Goal: Use online tool/utility

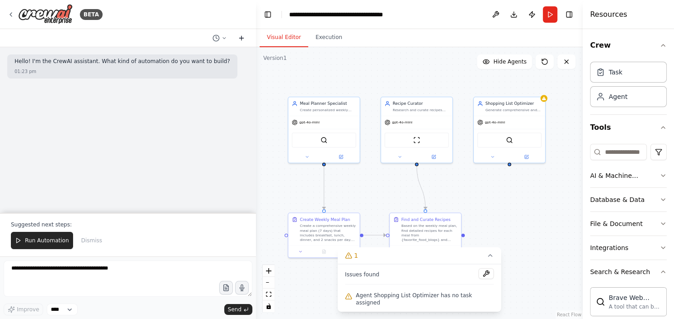
scroll to position [889, 0]
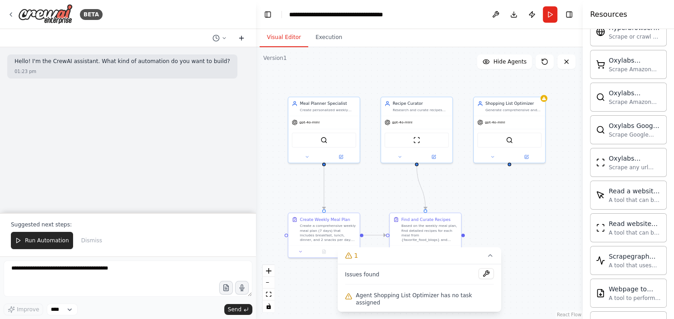
click at [240, 37] on icon at bounding box center [241, 37] width 7 height 7
click at [226, 39] on icon at bounding box center [223, 37] width 5 height 5
click at [206, 71] on span "Untitled" at bounding box center [180, 71] width 59 height 7
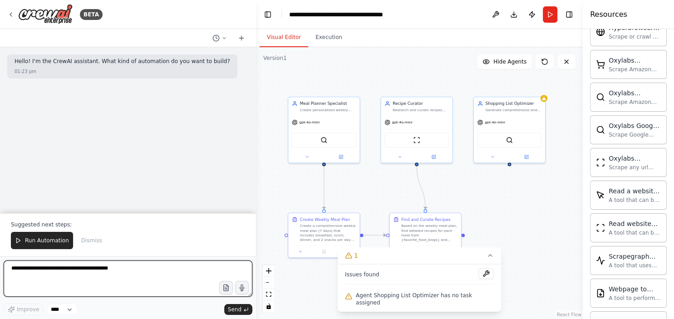
click at [118, 276] on textarea at bounding box center [128, 278] width 249 height 36
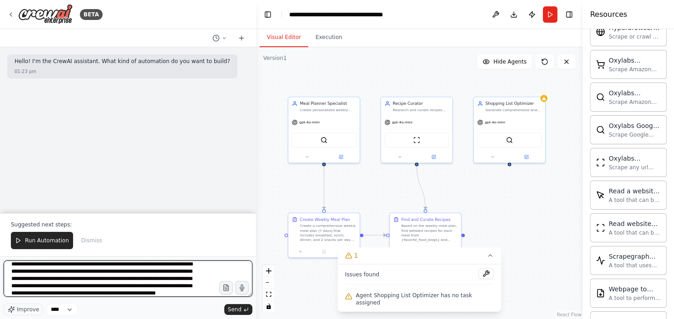
scroll to position [11, 0]
type textarea "**********"
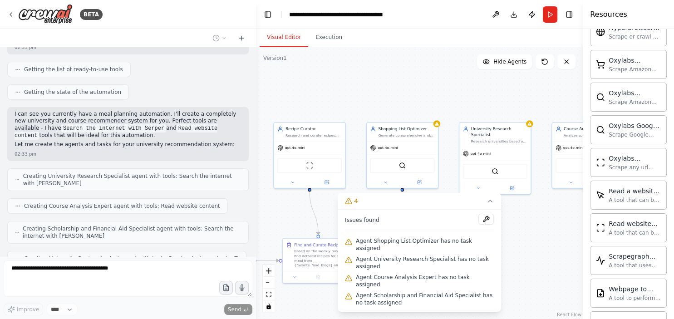
scroll to position [183, 0]
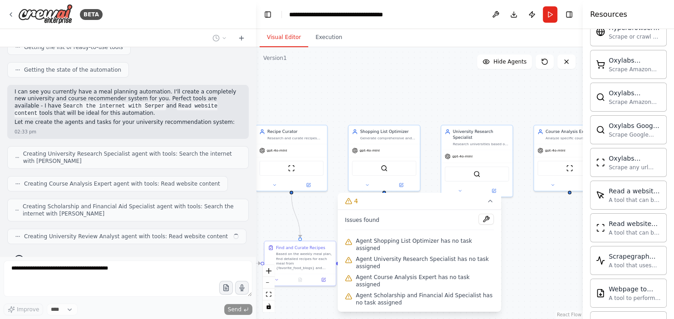
drag, startPoint x: 400, startPoint y: 67, endPoint x: 273, endPoint y: 95, distance: 129.7
click at [273, 95] on div ".deletable-edge-delete-btn { width: 20px; height: 20px; border: 0px solid #ffff…" at bounding box center [419, 183] width 327 height 272
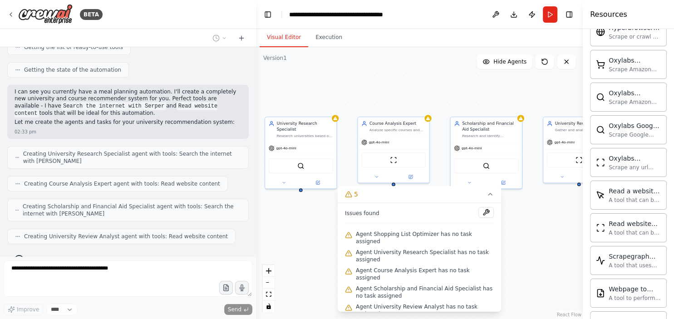
drag, startPoint x: 429, startPoint y: 93, endPoint x: 254, endPoint y: 84, distance: 174.9
click at [256, 84] on div ".deletable-edge-delete-btn { width: 20px; height: 20px; border: 0px solid #ffff…" at bounding box center [419, 183] width 327 height 272
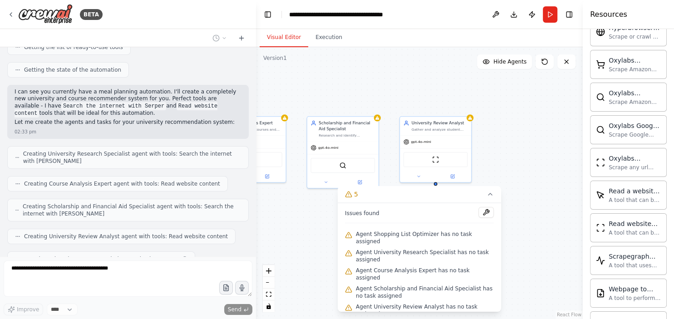
scroll to position [206, 0]
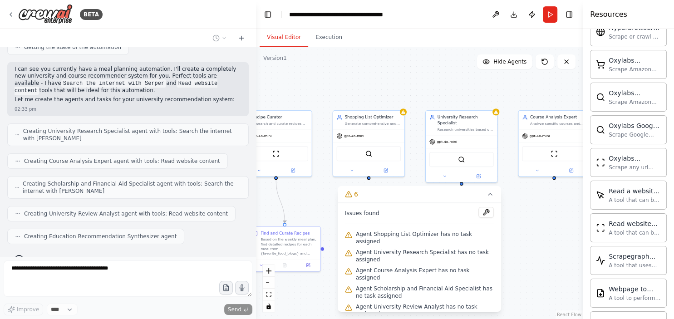
drag, startPoint x: 401, startPoint y: 71, endPoint x: 564, endPoint y: 65, distance: 162.6
click at [564, 65] on div ".deletable-edge-delete-btn { width: 20px; height: 20px; border: 0px solid #ffff…" at bounding box center [419, 183] width 327 height 272
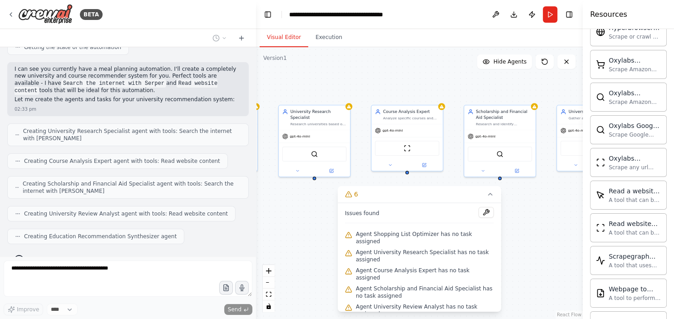
drag, startPoint x: 465, startPoint y: 95, endPoint x: 311, endPoint y: 92, distance: 153.4
click at [311, 92] on div ".deletable-edge-delete-btn { width: 20px; height: 20px; border: 0px solid #ffff…" at bounding box center [419, 183] width 327 height 272
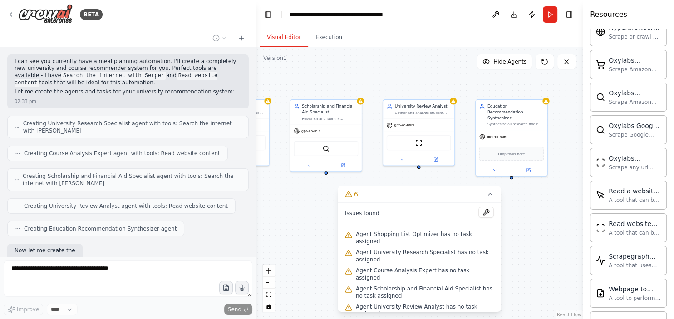
scroll to position [260, 0]
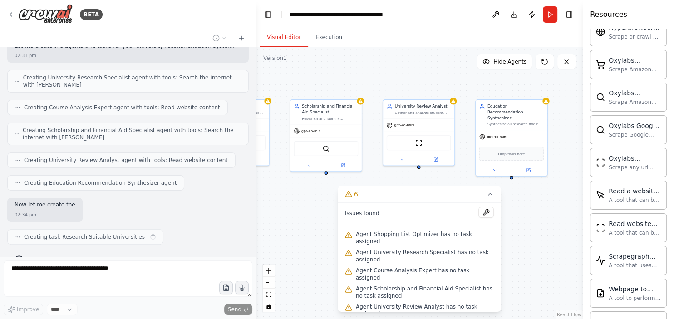
drag, startPoint x: 481, startPoint y: 86, endPoint x: 307, endPoint y: 79, distance: 174.4
click at [307, 79] on div ".deletable-edge-delete-btn { width: 20px; height: 20px; border: 0px solid #ffff…" at bounding box center [419, 183] width 327 height 272
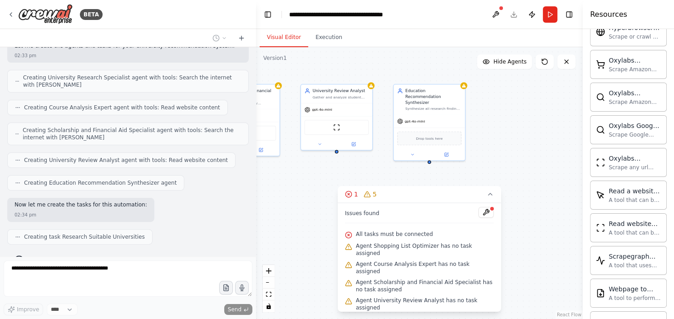
drag, startPoint x: 436, startPoint y: 93, endPoint x: 358, endPoint y: 63, distance: 83.5
click at [358, 63] on div ".deletable-edge-delete-btn { width: 20px; height: 20px; border: 0px solid #ffff…" at bounding box center [419, 183] width 327 height 272
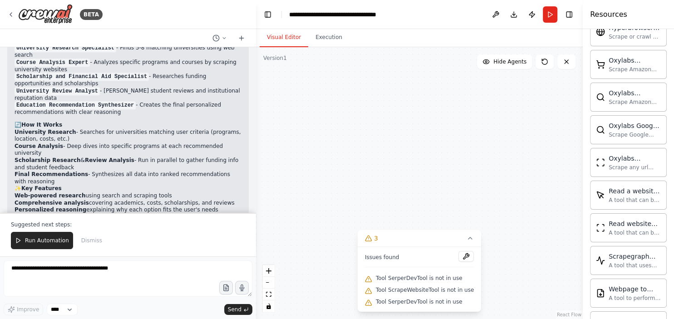
scroll to position [806, 0]
